Goal: Information Seeking & Learning: Learn about a topic

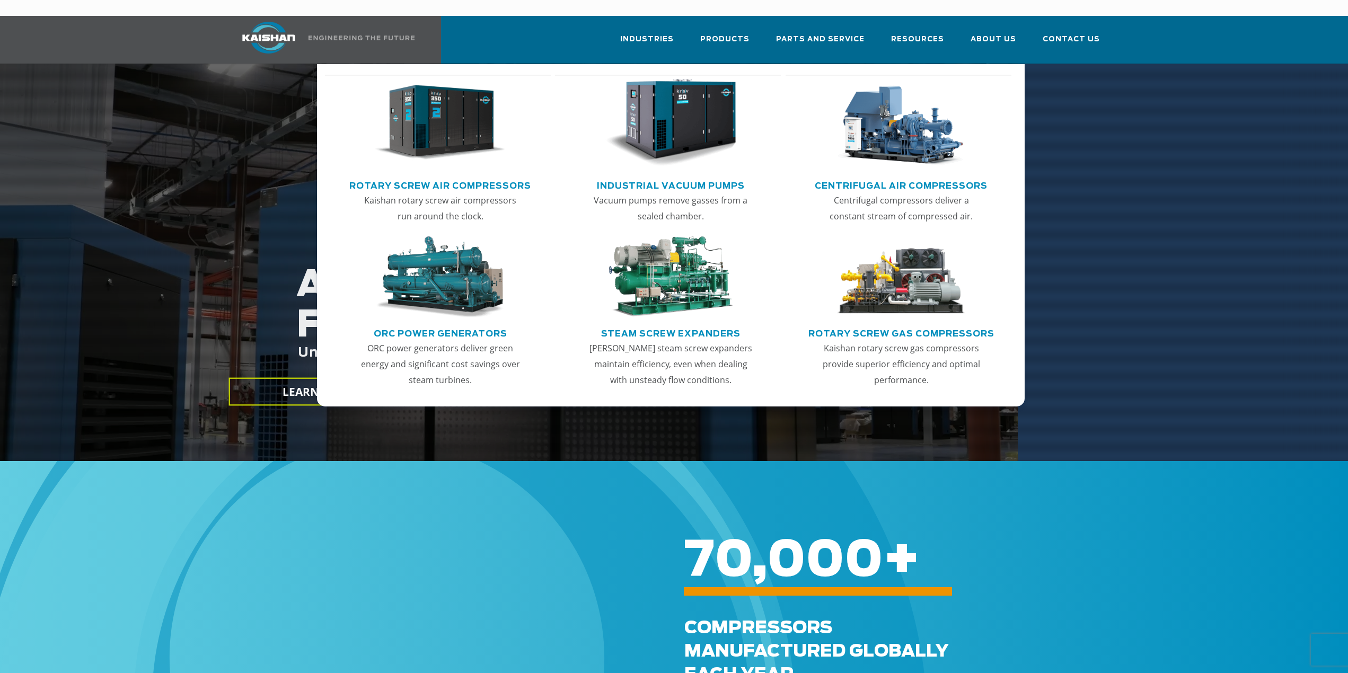
click at [459, 176] on link "Rotary Screw Air Compressors" at bounding box center [440, 184] width 182 height 16
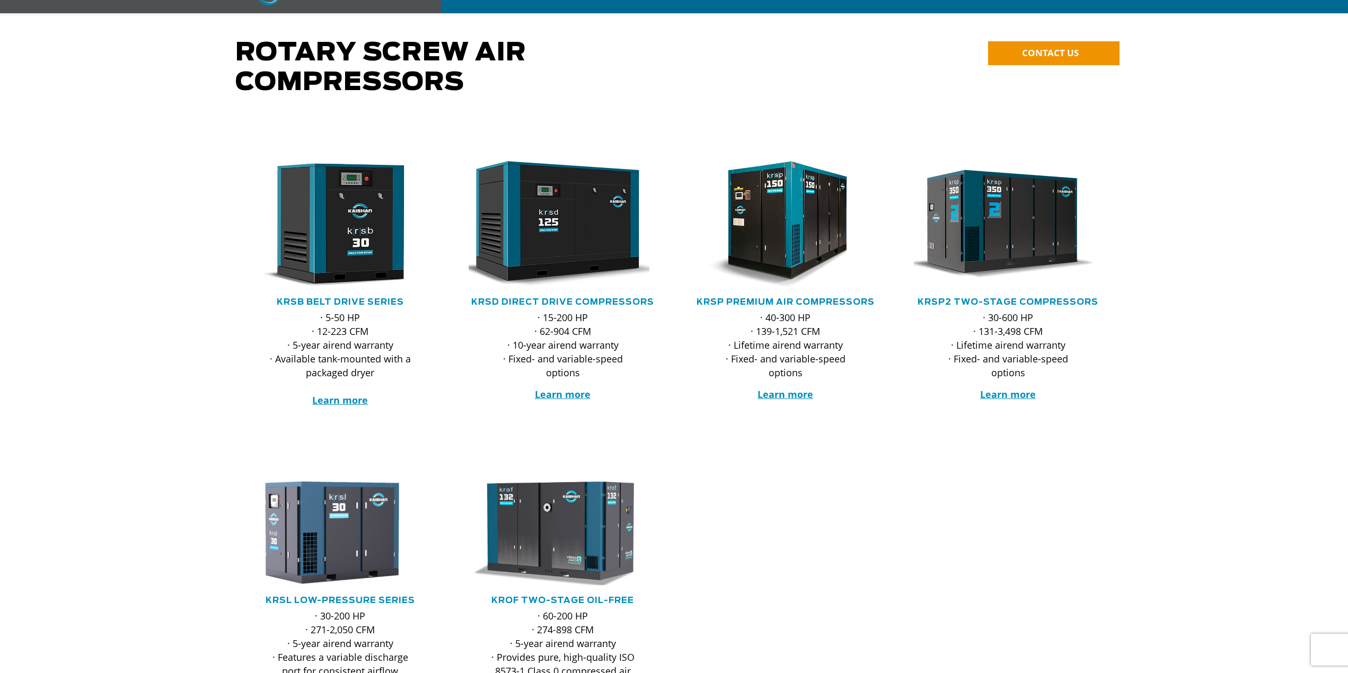
scroll to position [106, 0]
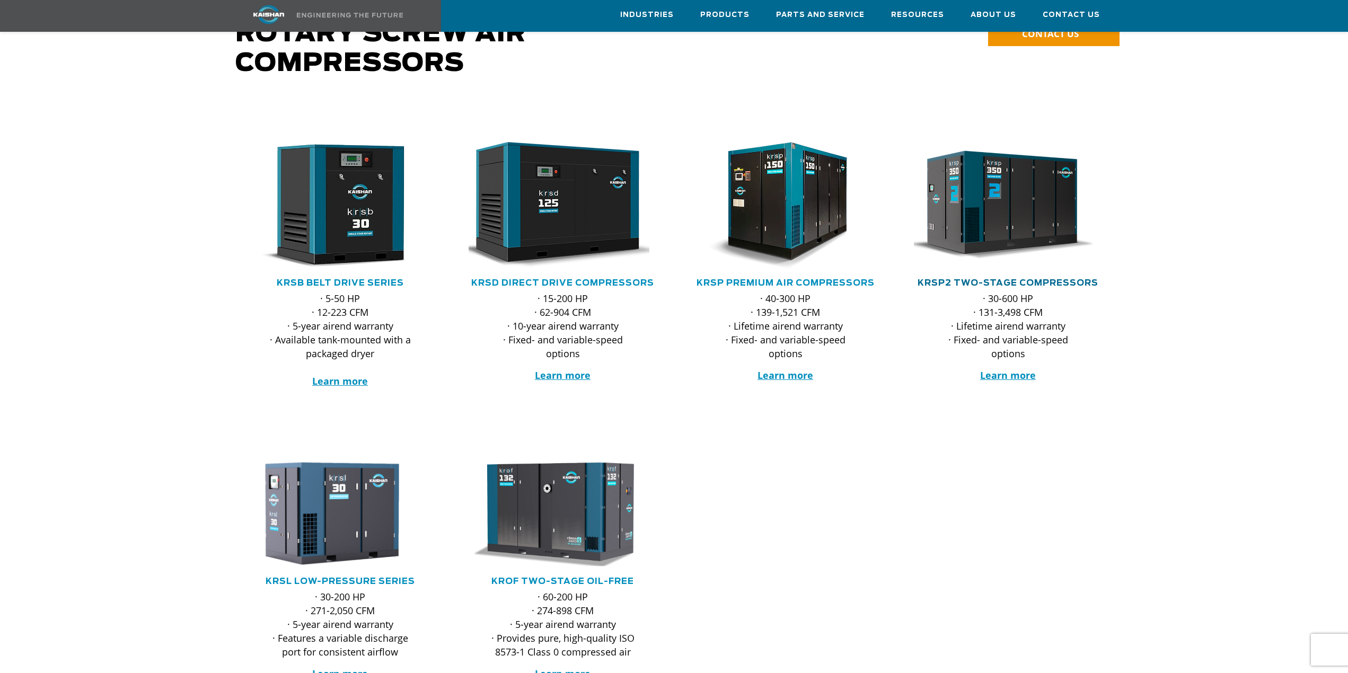
click at [954, 279] on link "KRSP2 Two-Stage Compressors" at bounding box center [1007, 283] width 181 height 8
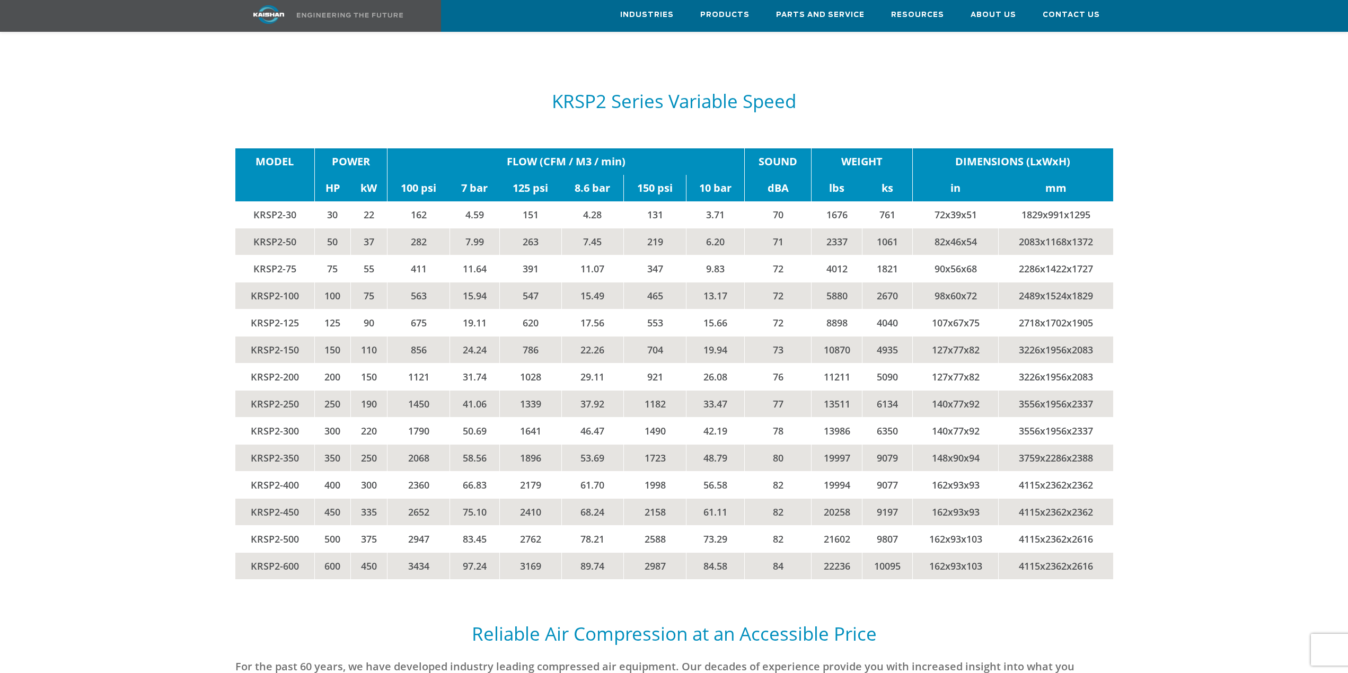
scroll to position [2385, 0]
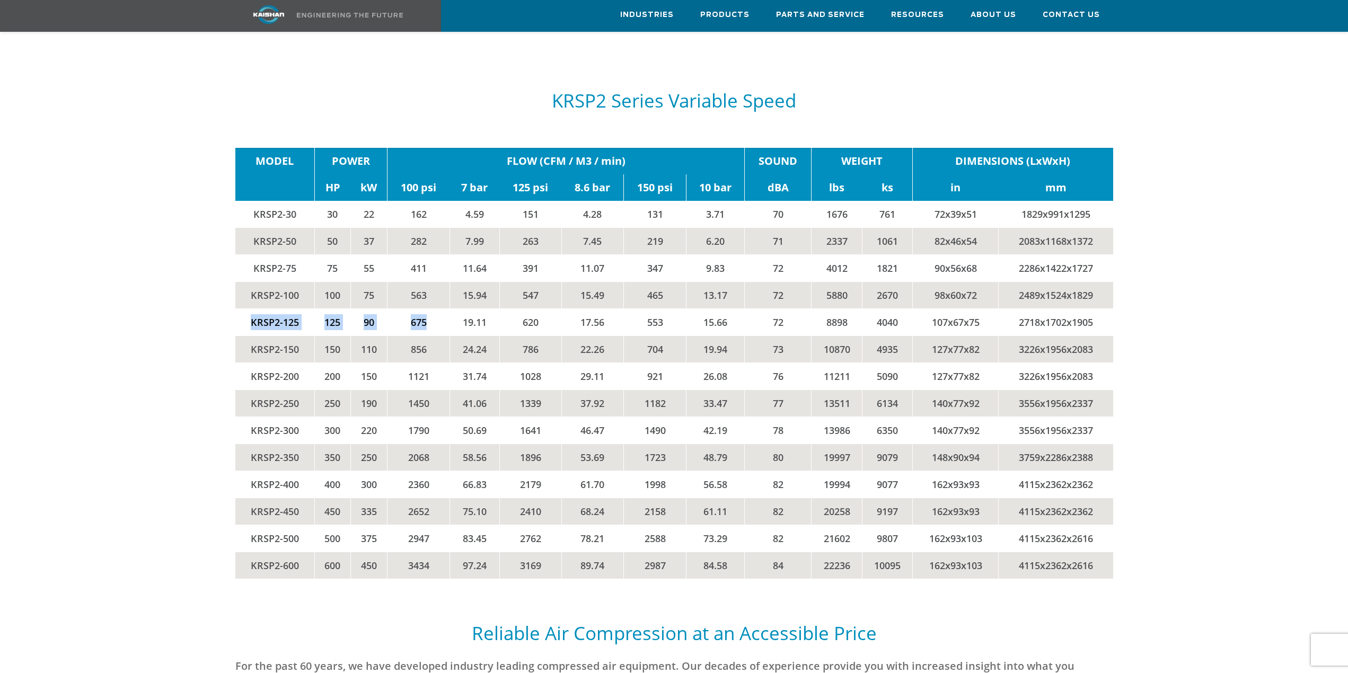
drag, startPoint x: 250, startPoint y: 307, endPoint x: 427, endPoint y: 303, distance: 176.5
click at [427, 309] on tr "KRSP2-125 125 90 675 19.11 620 17.56 553 15.66 72 8898 4040 107x67x75 2718x1702…" at bounding box center [674, 322] width 878 height 27
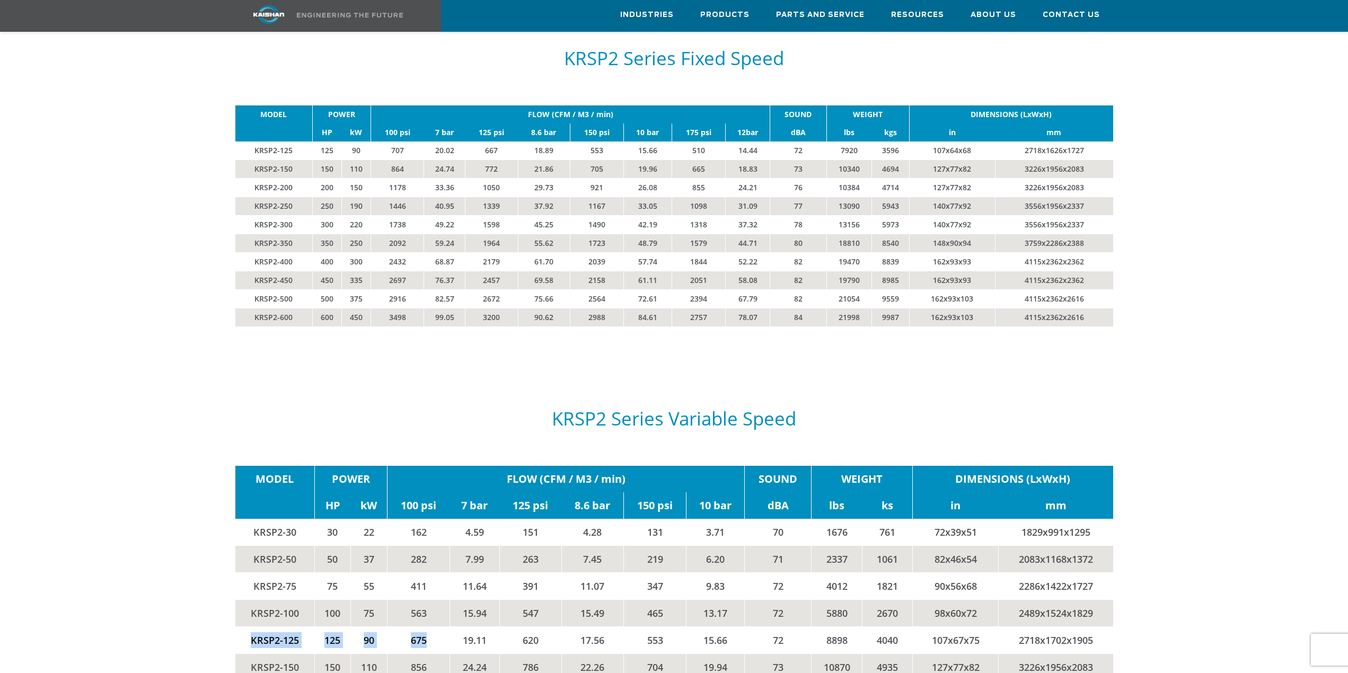
scroll to position [2014, 0]
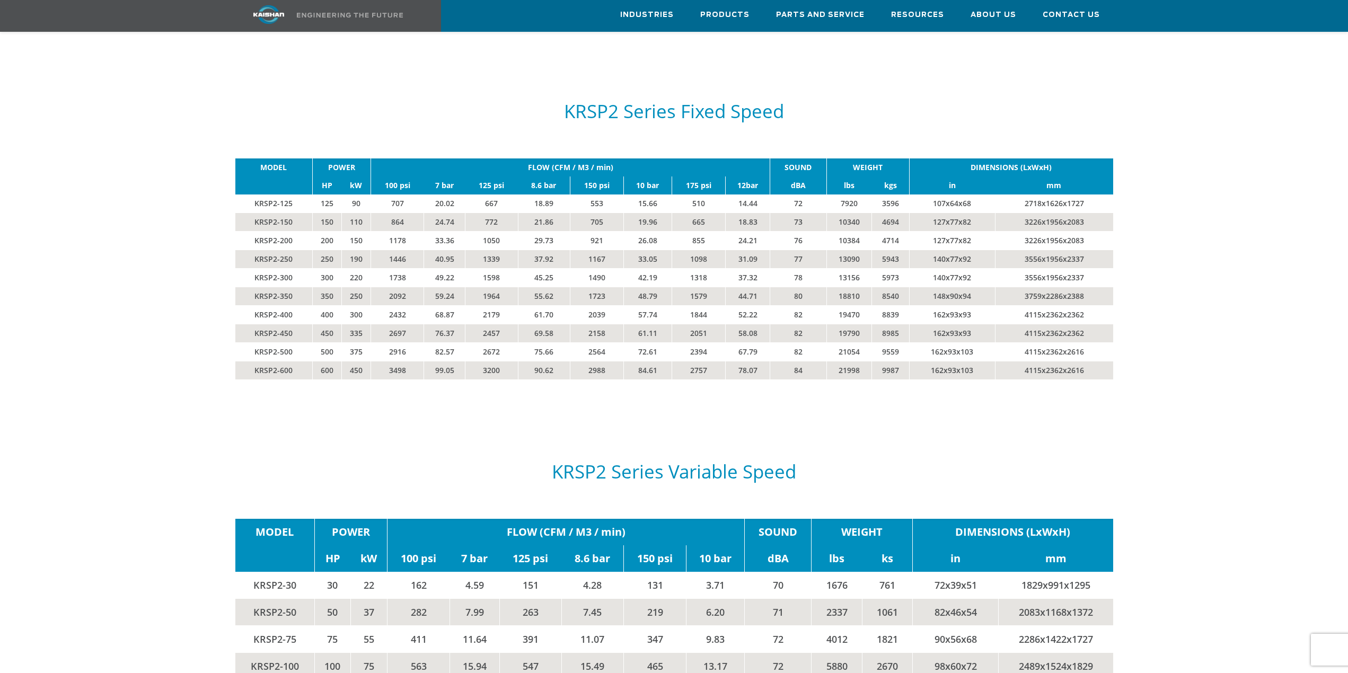
click at [389, 213] on td "864" at bounding box center [397, 222] width 53 height 19
drag, startPoint x: 494, startPoint y: 188, endPoint x: 380, endPoint y: 190, distance: 114.5
click at [380, 194] on tr "KRSP2-125 125 90 707 20.02 667 18.89 553 15.66 510 14.44 72 7920 3596 107x64x68…" at bounding box center [674, 203] width 878 height 19
